Goal: Information Seeking & Learning: Check status

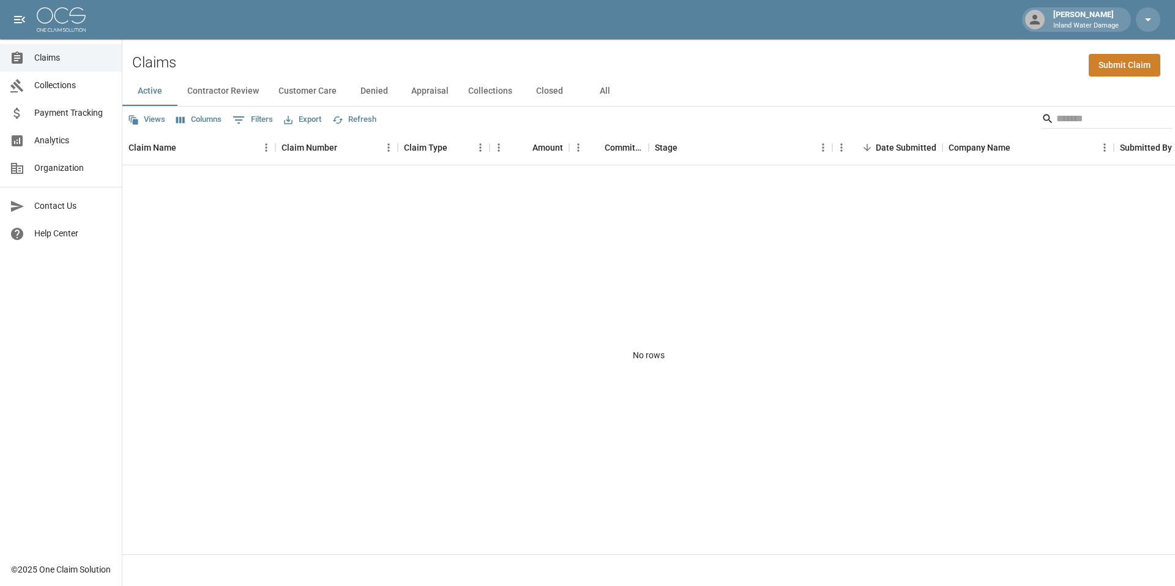
click at [58, 62] on span "Claims" at bounding box center [73, 57] width 78 height 13
click at [44, 92] on link "Collections" at bounding box center [61, 86] width 122 height 28
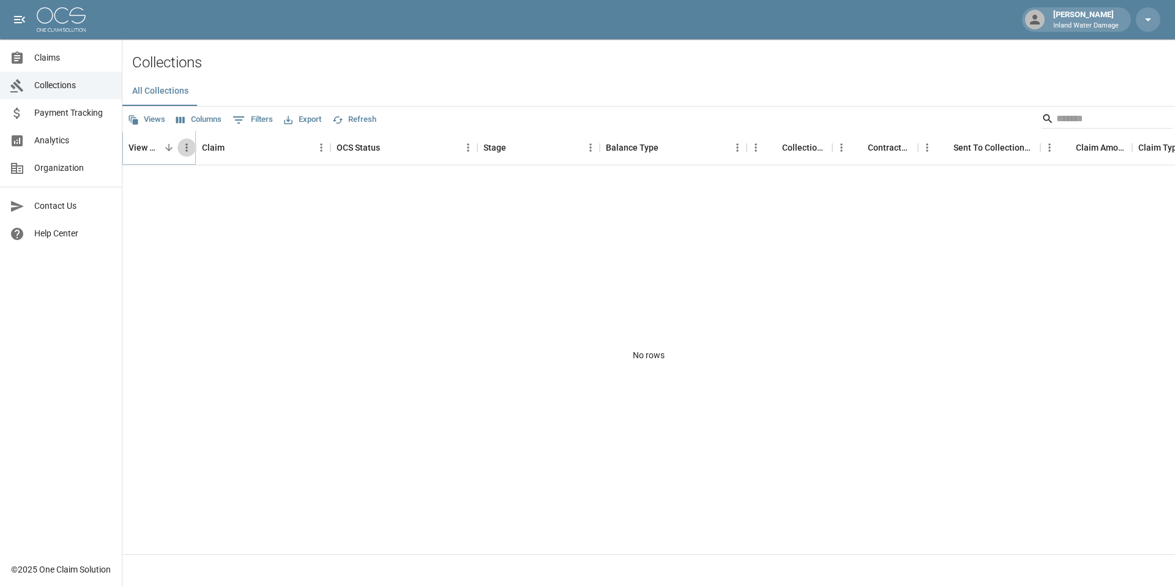
click at [181, 149] on icon "Menu" at bounding box center [187, 147] width 12 height 12
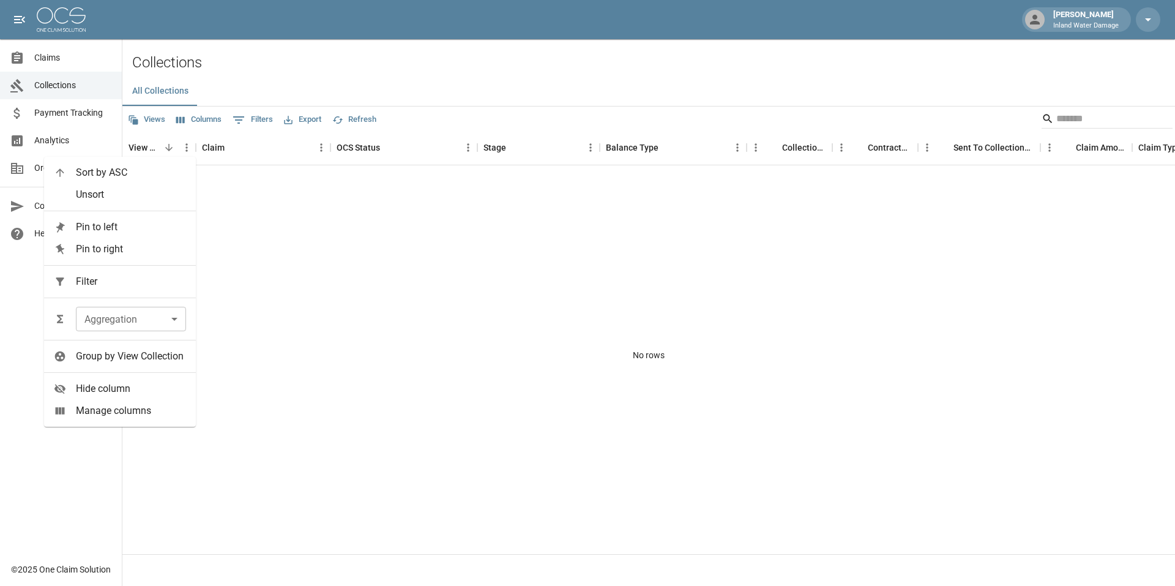
click at [504, 295] on div "No rows" at bounding box center [648, 354] width 1052 height 379
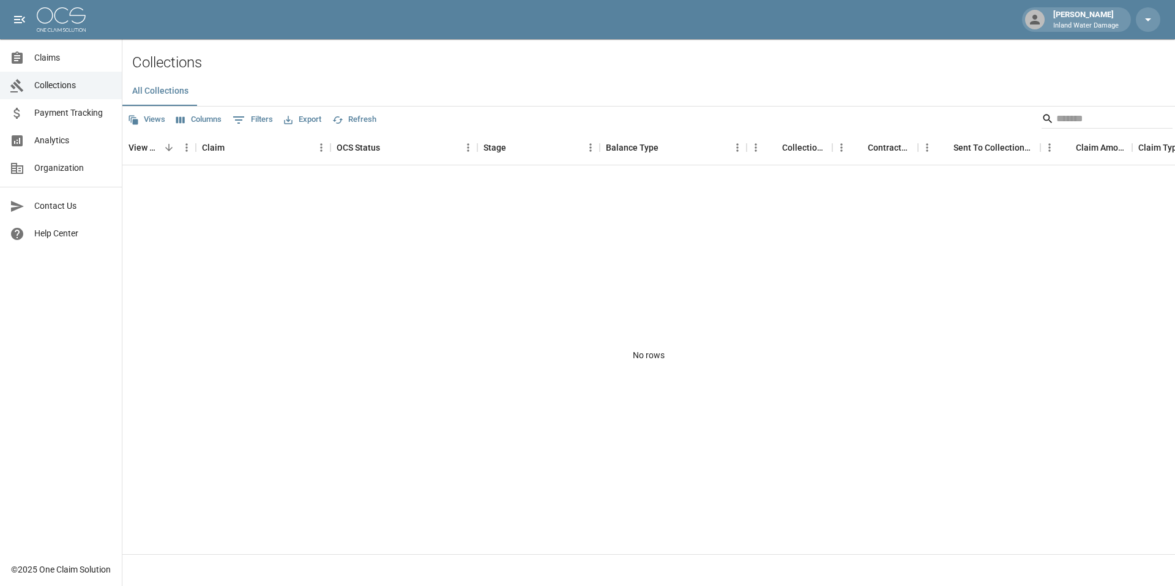
click at [57, 111] on span "Payment Tracking" at bounding box center [73, 112] width 78 height 13
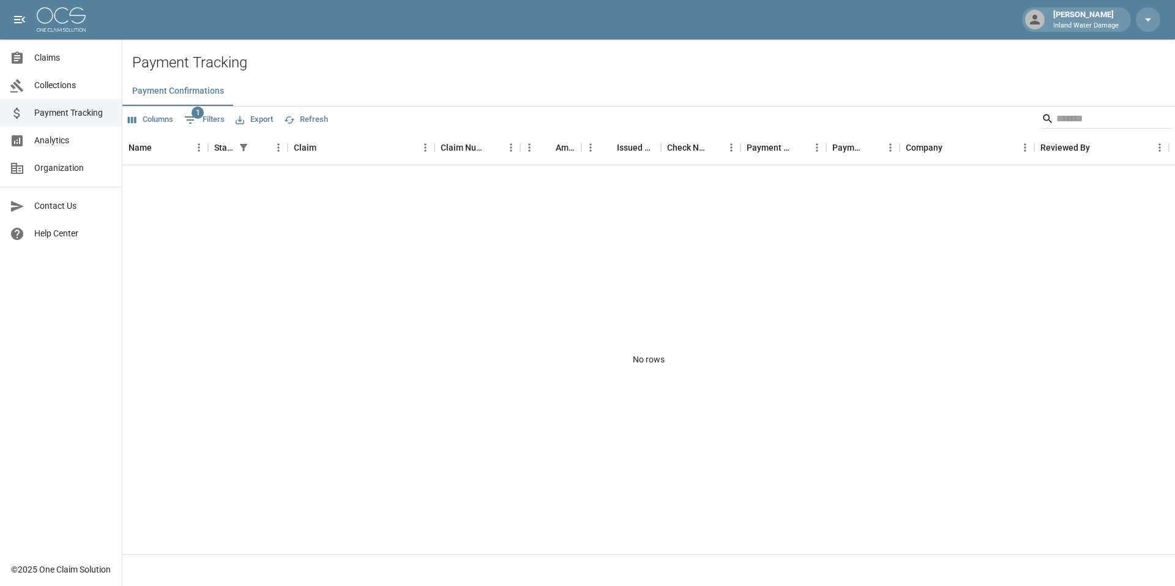
click at [199, 113] on span "1" at bounding box center [198, 112] width 12 height 12
select select "******"
select select "**********"
click at [59, 83] on span "Collections" at bounding box center [73, 85] width 78 height 13
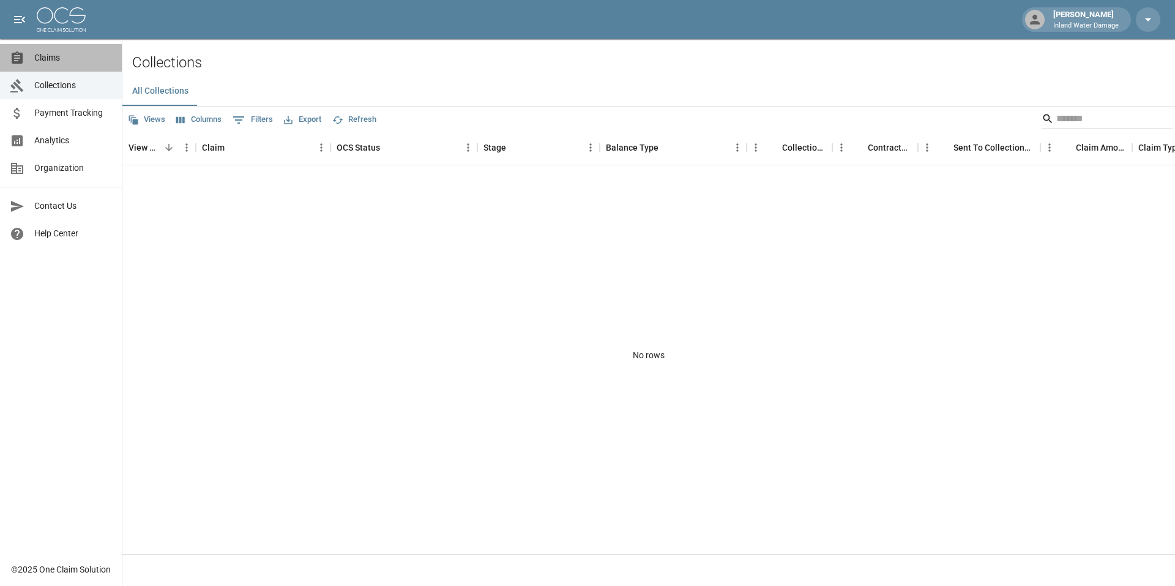
click at [63, 56] on span "Claims" at bounding box center [73, 57] width 78 height 13
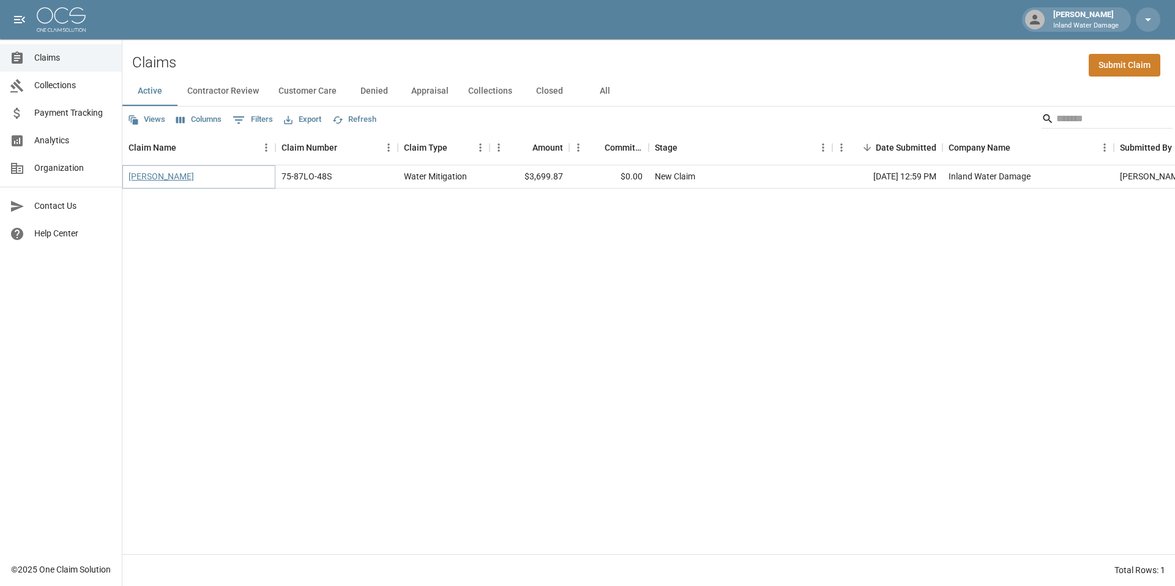
click at [164, 174] on link "[PERSON_NAME]" at bounding box center [160, 176] width 65 height 12
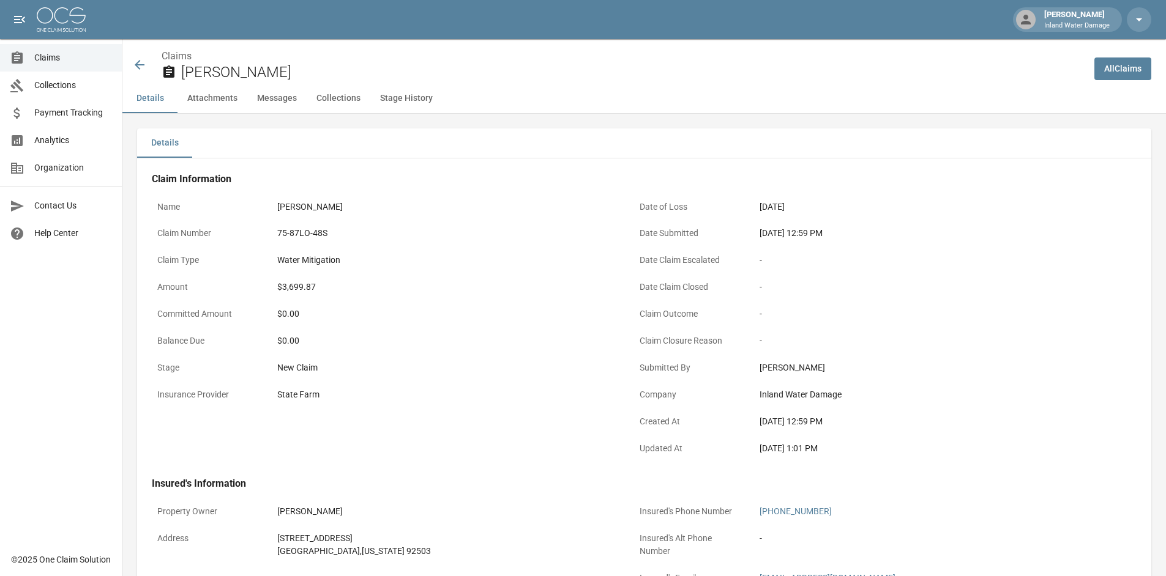
click at [598, 78] on h2 "[PERSON_NAME]" at bounding box center [632, 73] width 903 height 18
click at [136, 66] on icon at bounding box center [140, 65] width 10 height 10
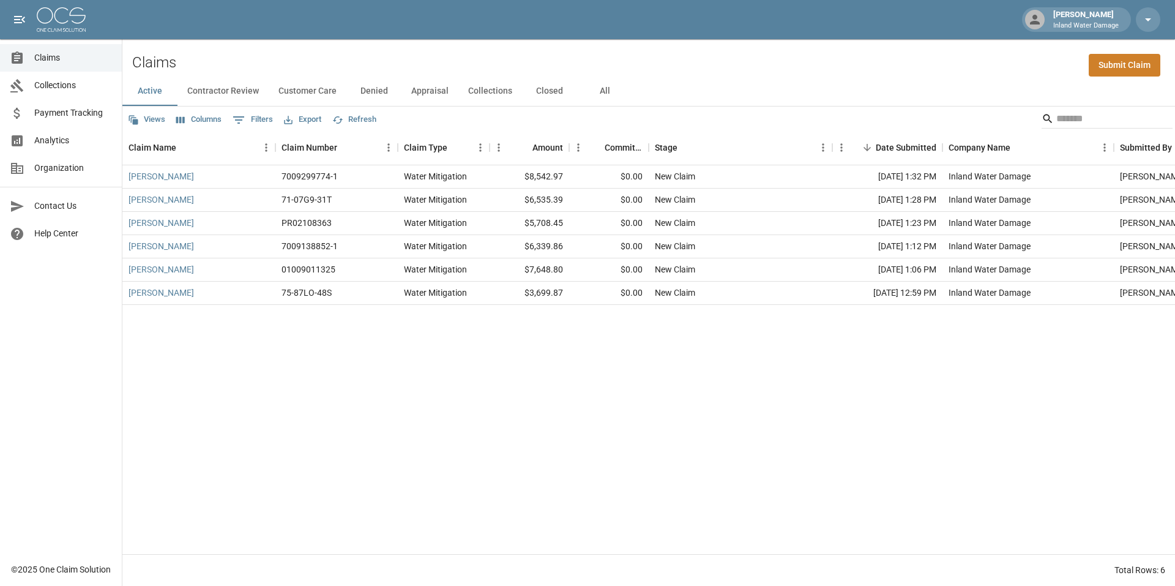
click at [56, 117] on span "Payment Tracking" at bounding box center [73, 112] width 78 height 13
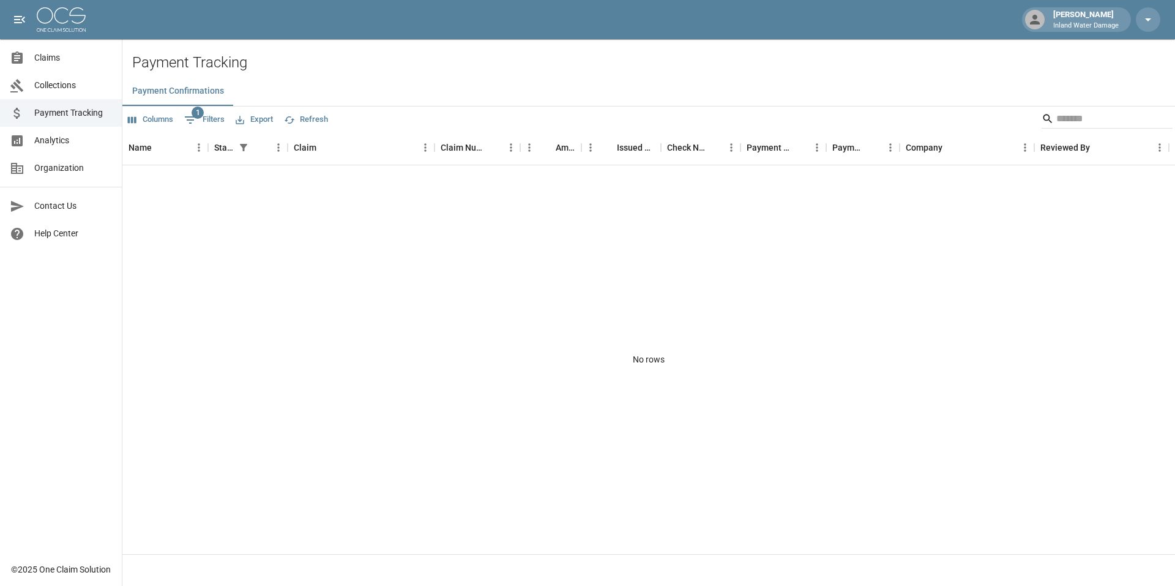
click at [65, 89] on span "Collections" at bounding box center [73, 85] width 78 height 13
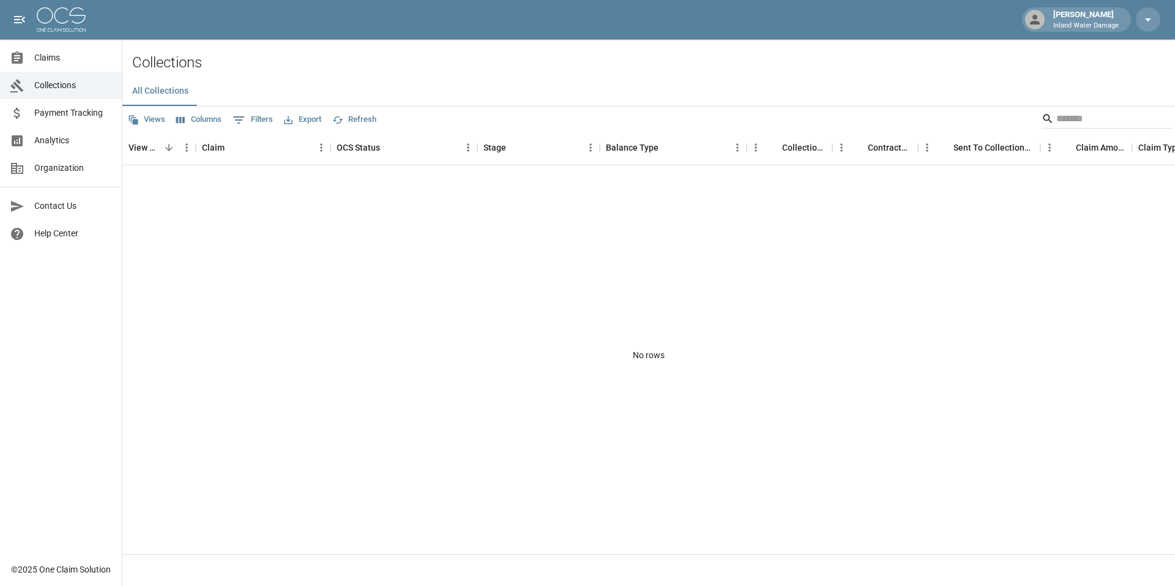
click at [62, 43] on ul "Claims Collections Payment Tracking Analytics Organization" at bounding box center [61, 112] width 122 height 147
click at [59, 58] on span "Claims" at bounding box center [73, 57] width 78 height 13
